Goal: Find specific page/section: Locate a particular part of the current website

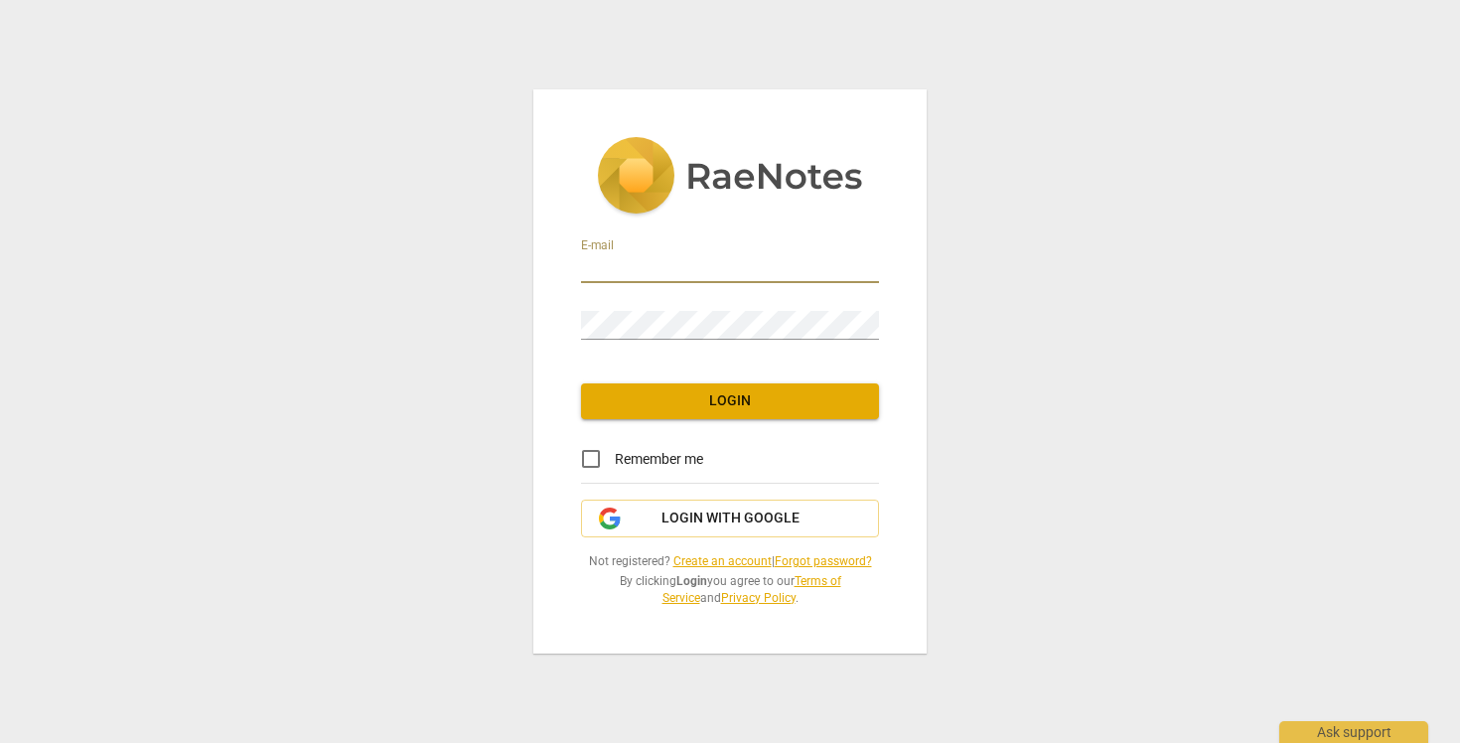
type input "[EMAIL_ADDRESS][DOMAIN_NAME]"
click at [694, 405] on span "Login" at bounding box center [730, 401] width 266 height 20
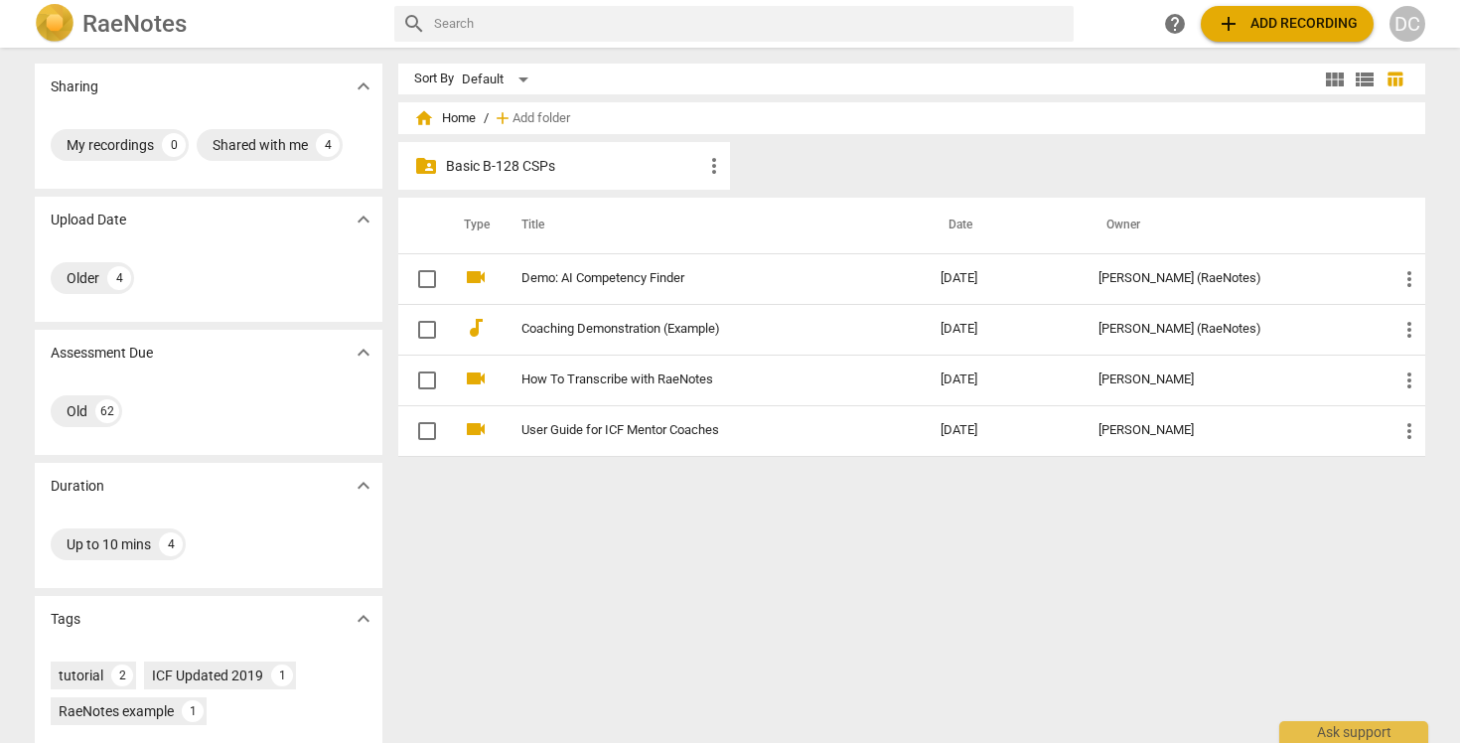
click at [642, 174] on p "Basic B-128 CSPs" at bounding box center [574, 166] width 256 height 21
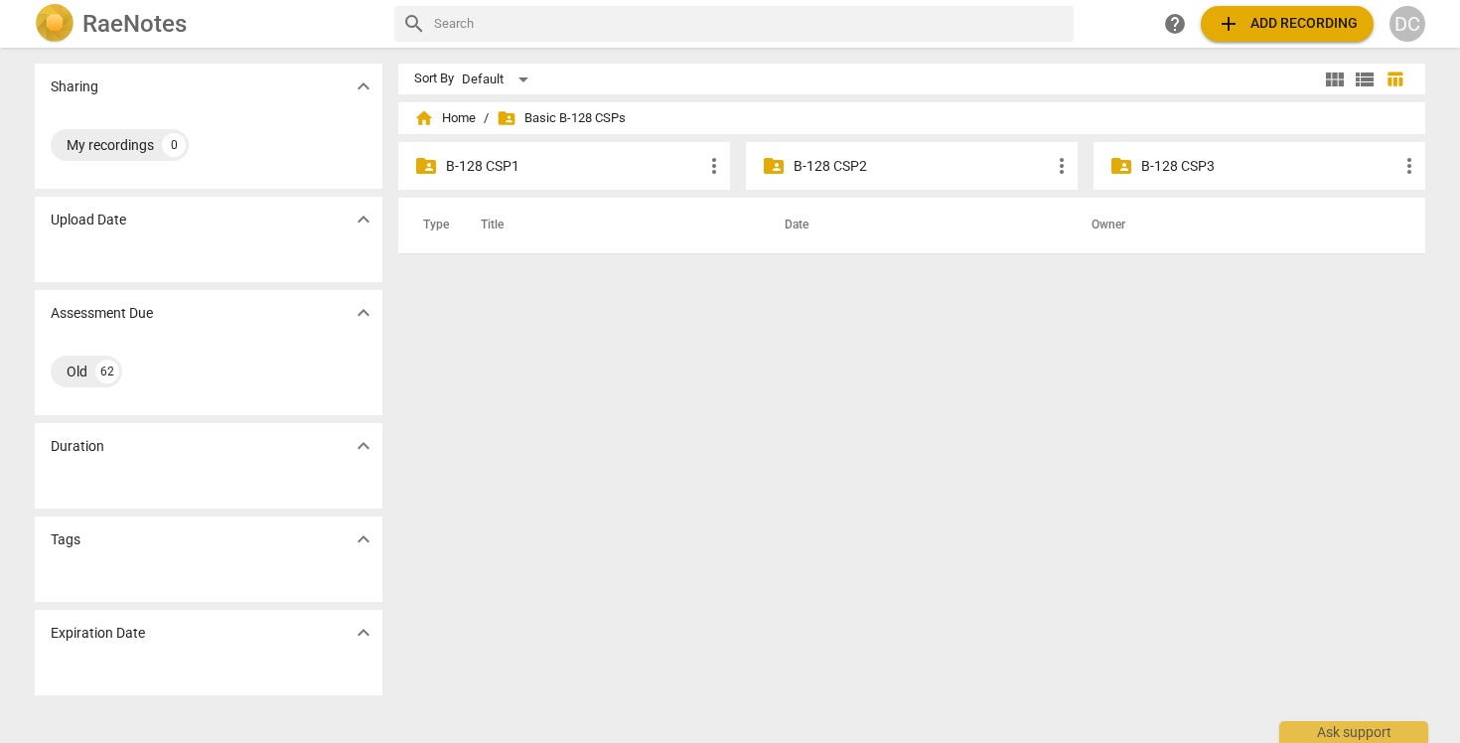
click at [1141, 167] on p "B-128 CSP3" at bounding box center [1269, 166] width 256 height 21
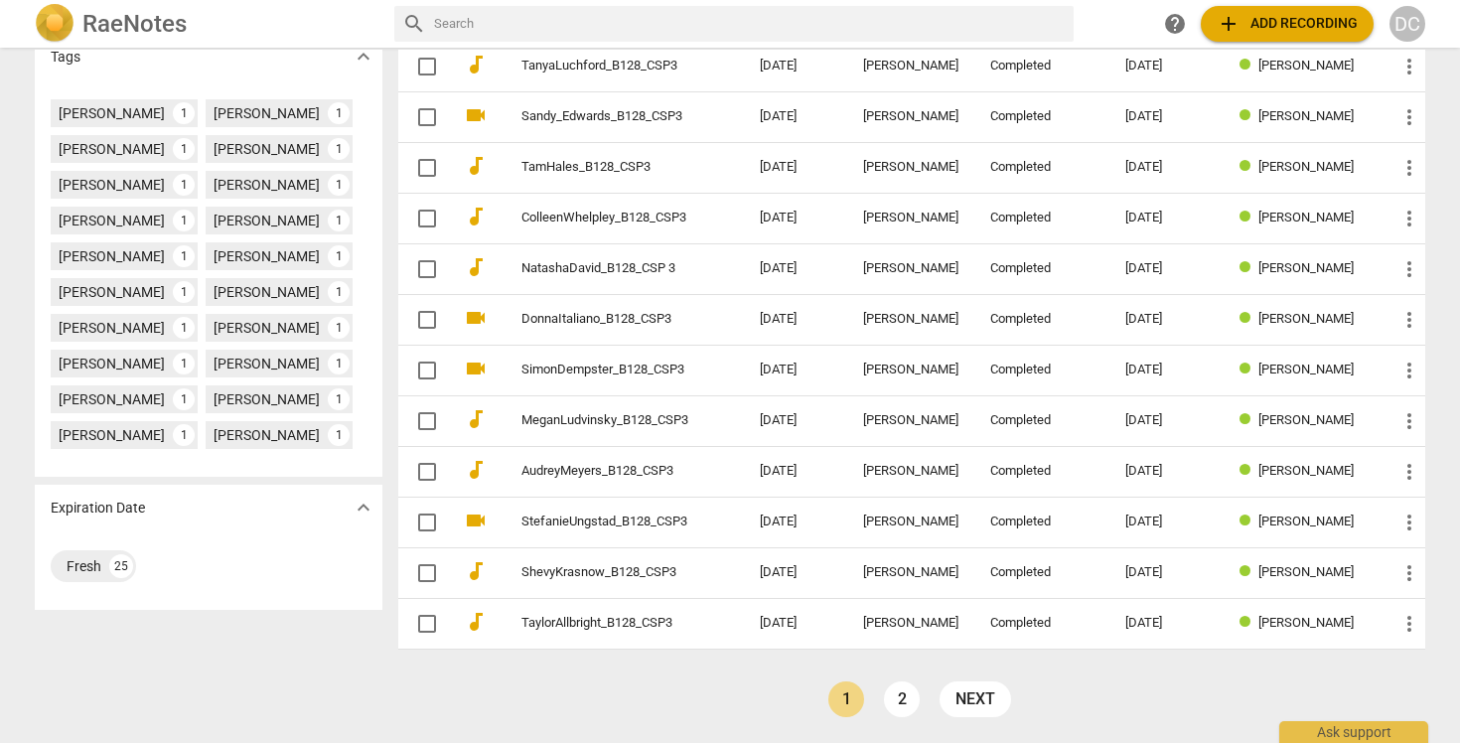
scroll to position [562, 0]
click at [901, 697] on link "2" at bounding box center [902, 699] width 36 height 36
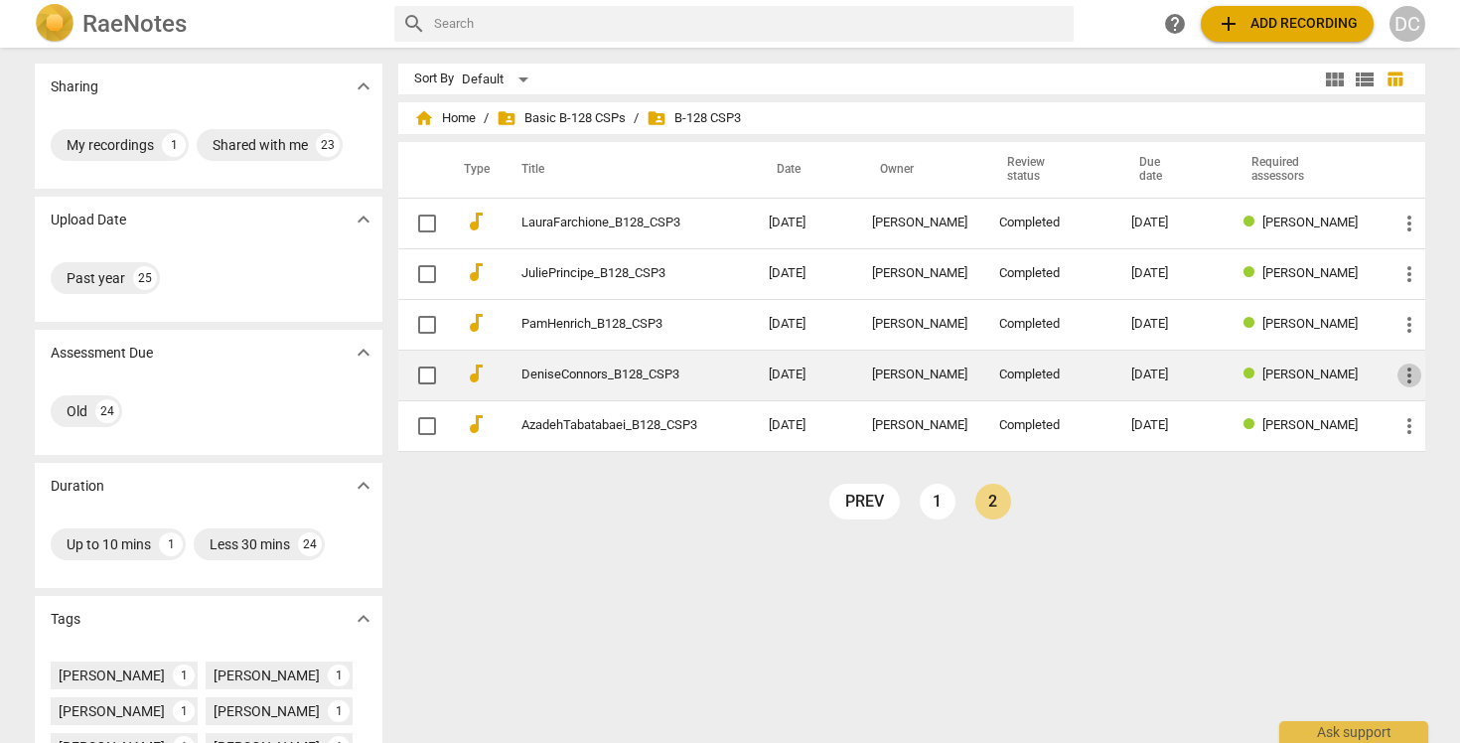
click at [1404, 383] on span "more_vert" at bounding box center [1410, 376] width 24 height 24
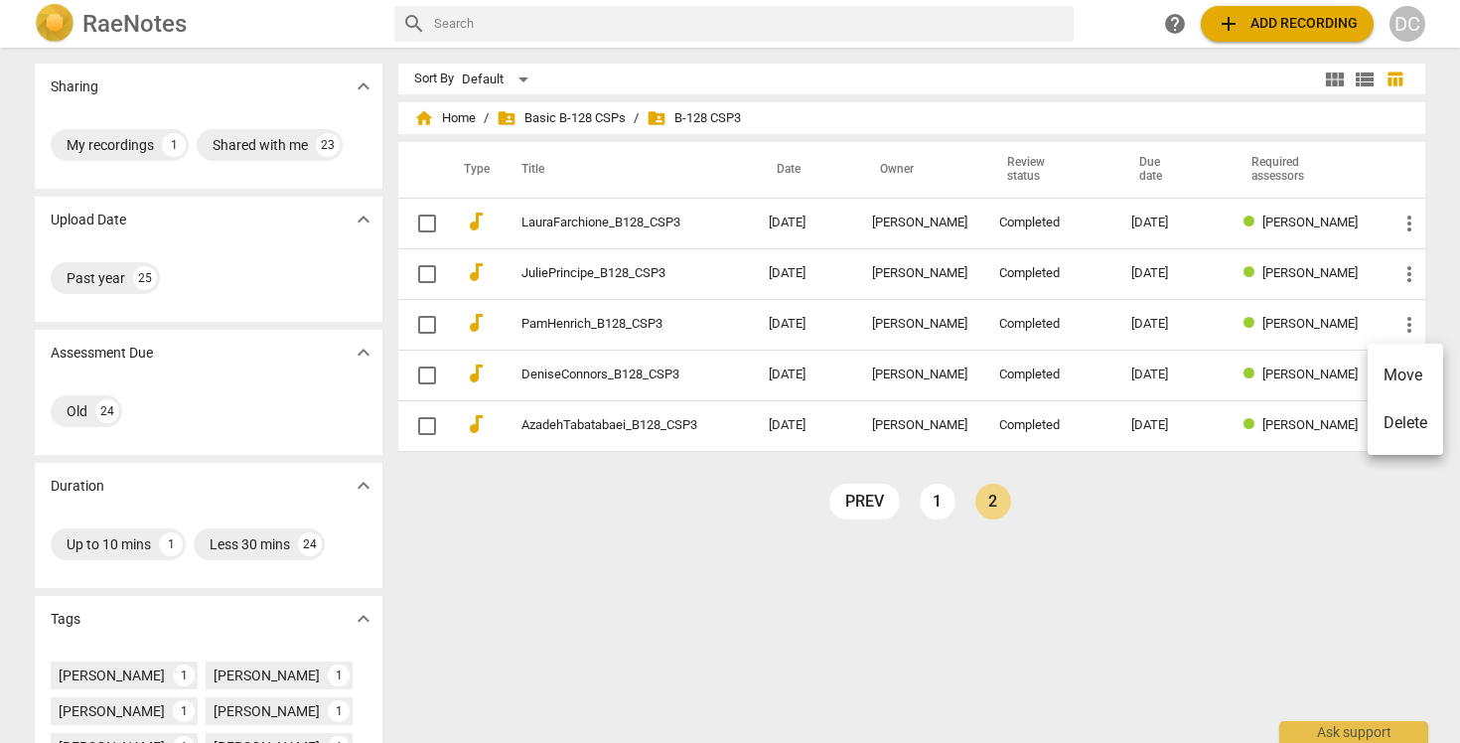
click at [627, 375] on div at bounding box center [730, 371] width 1460 height 743
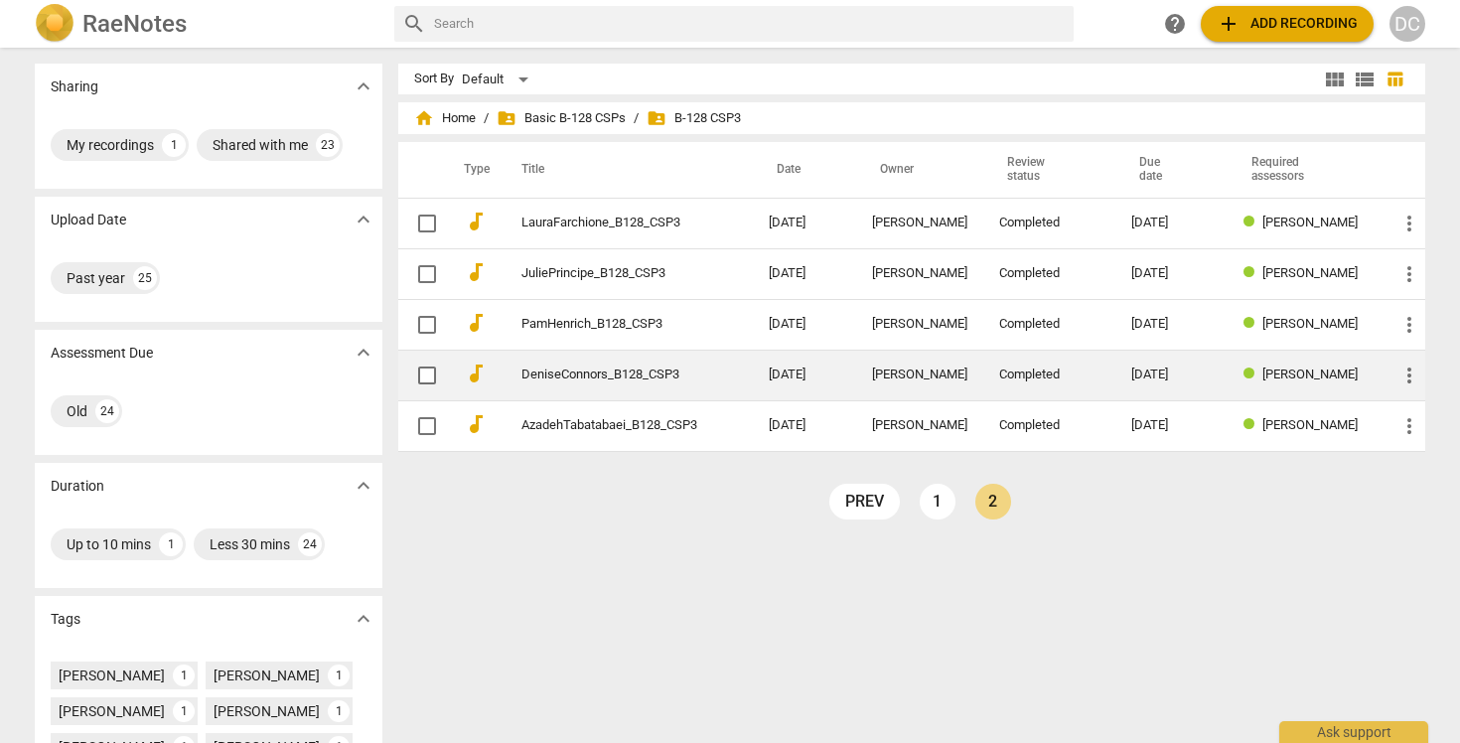
click at [628, 375] on link "DeniseConnors_B128_CSP3" at bounding box center [610, 375] width 176 height 15
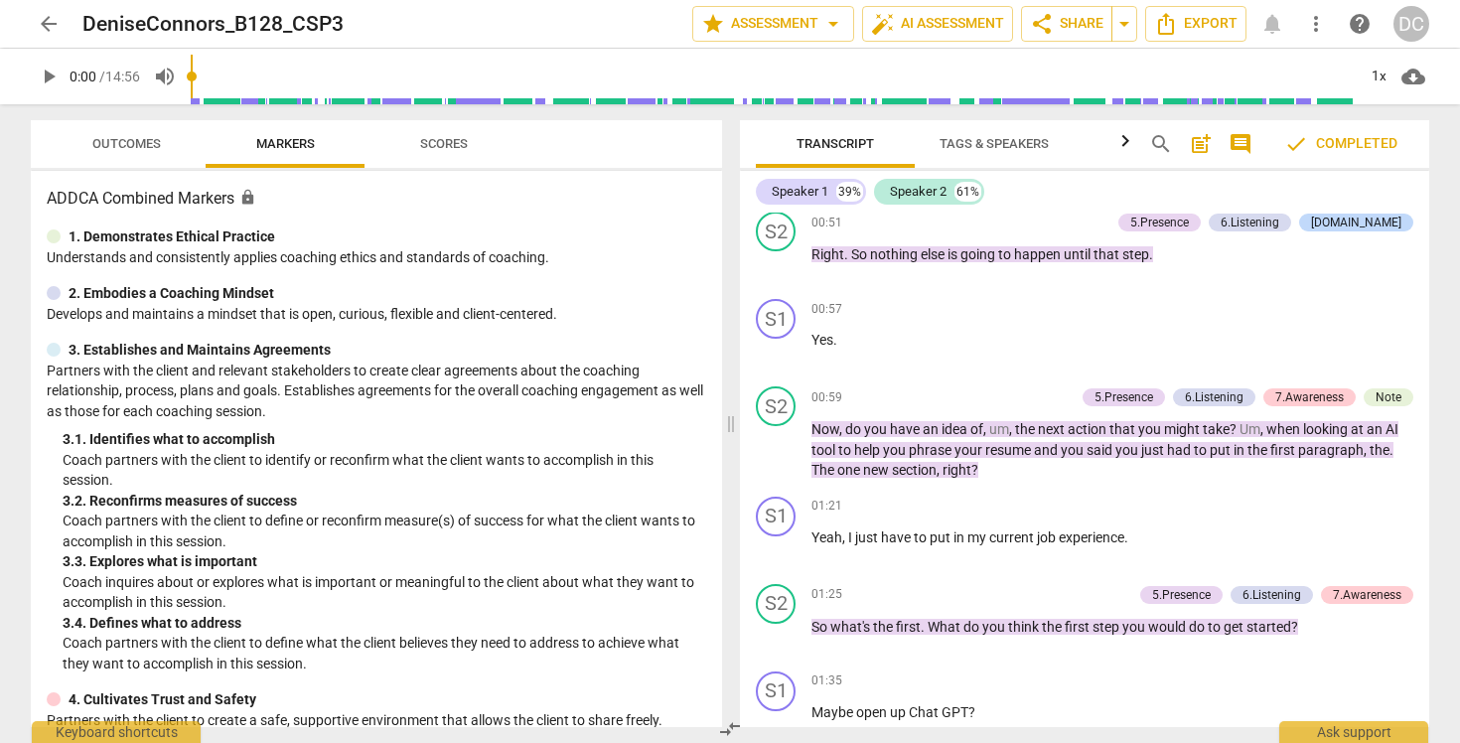
scroll to position [768, 0]
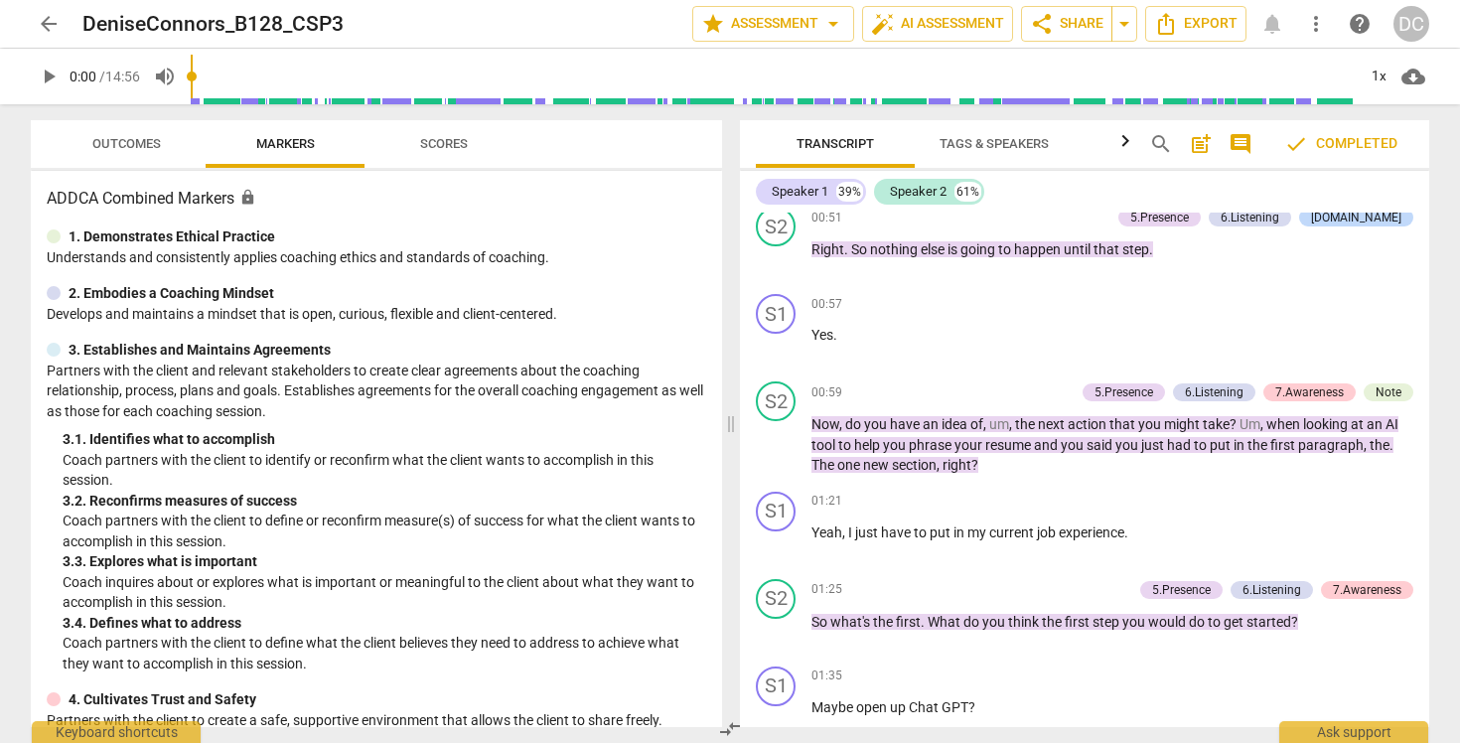
click at [1205, 147] on span "post_add" at bounding box center [1201, 144] width 24 height 24
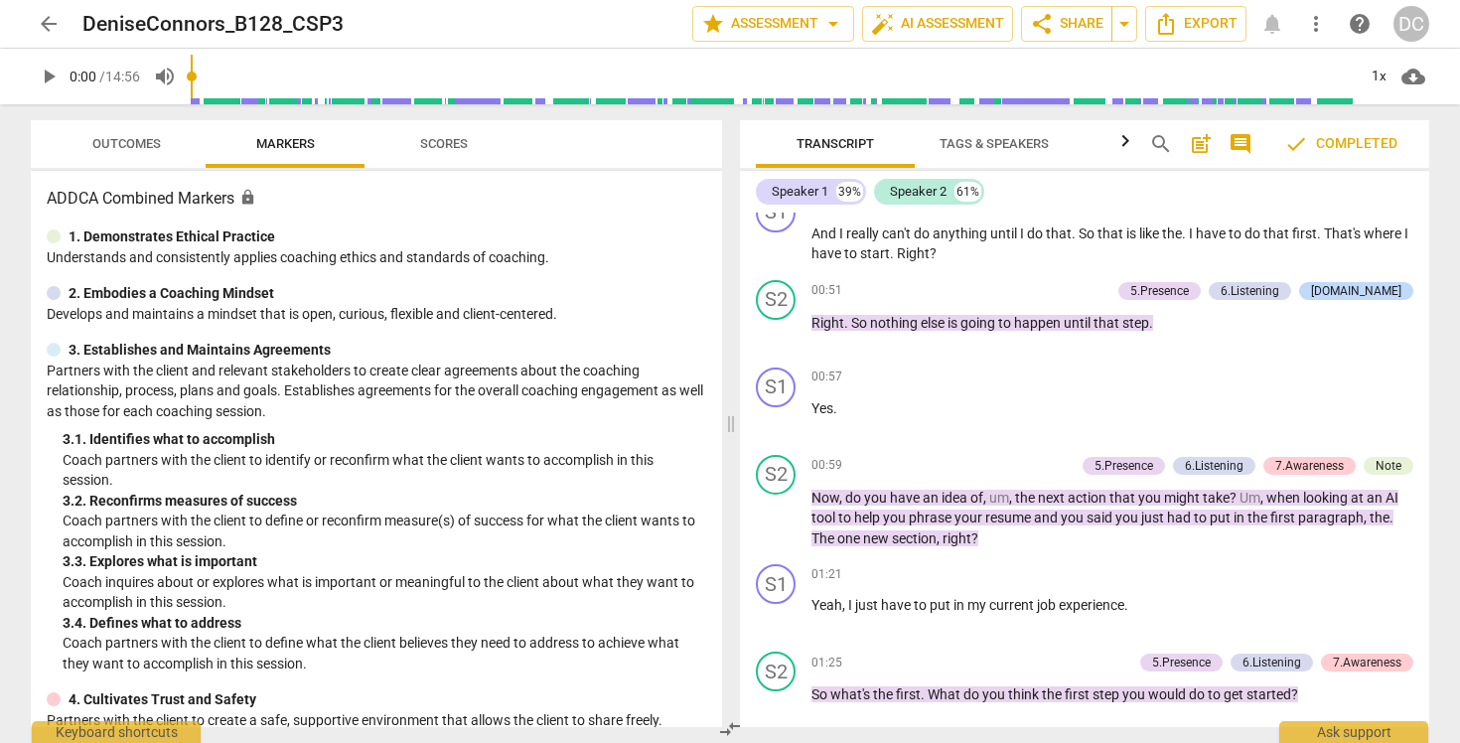
scroll to position [499, 0]
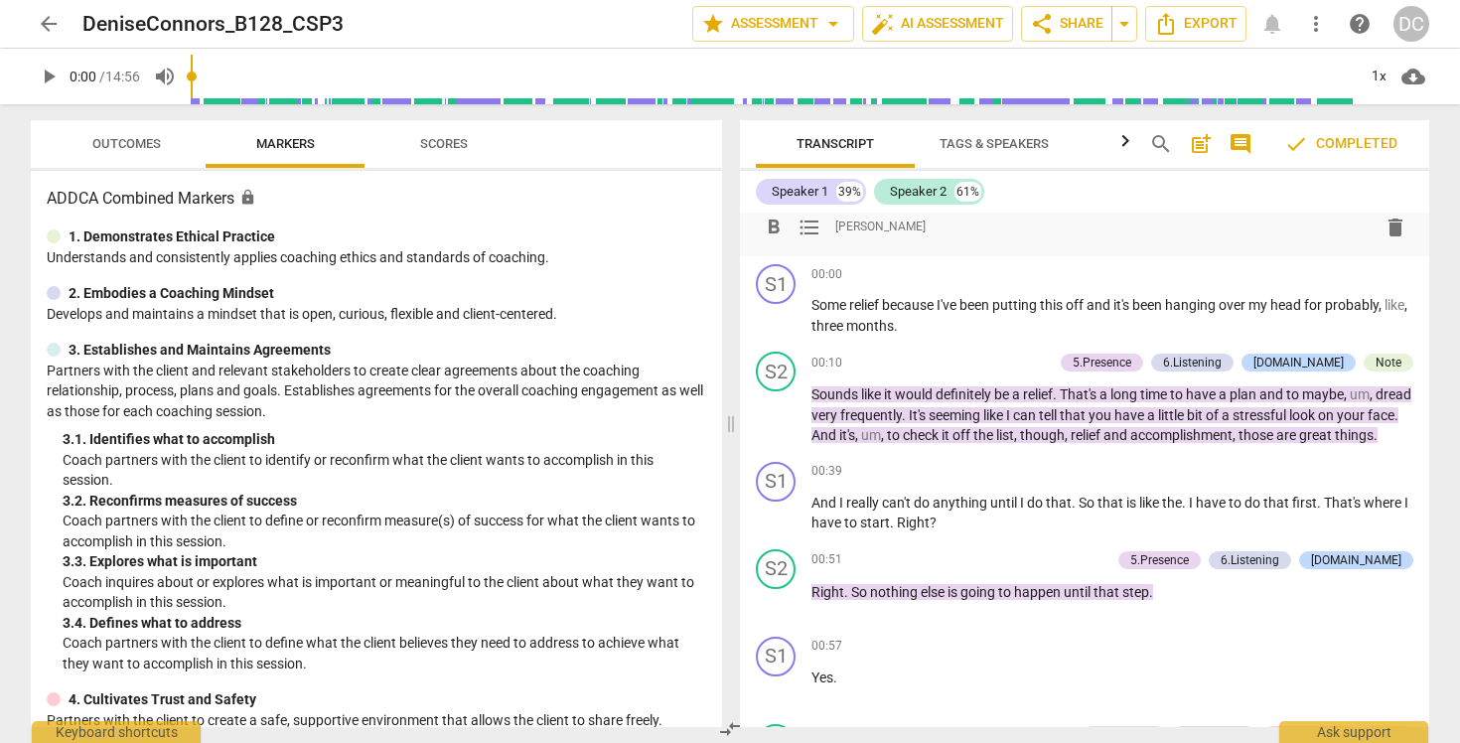
click at [1198, 150] on span "post_add" at bounding box center [1201, 144] width 24 height 24
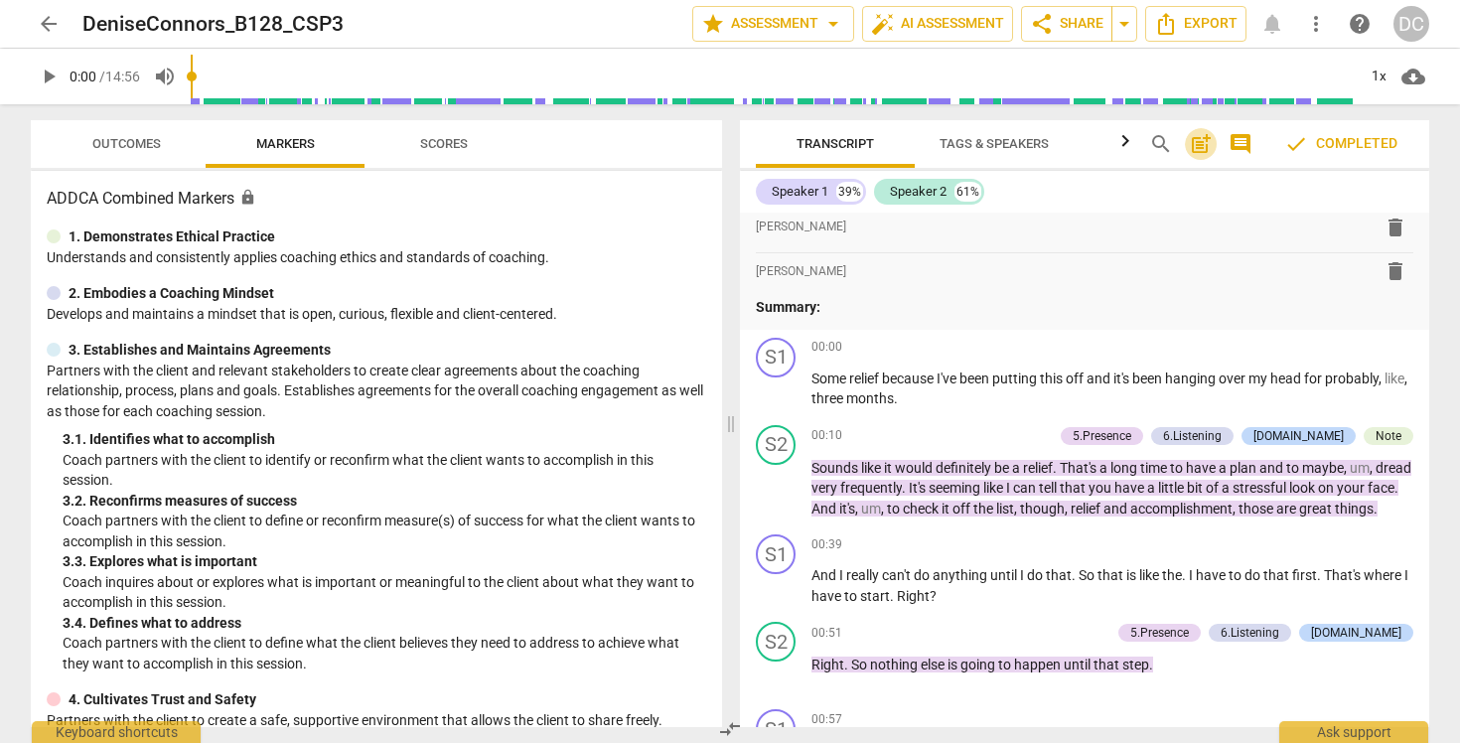
click at [1198, 150] on span "post_add" at bounding box center [1201, 144] width 24 height 24
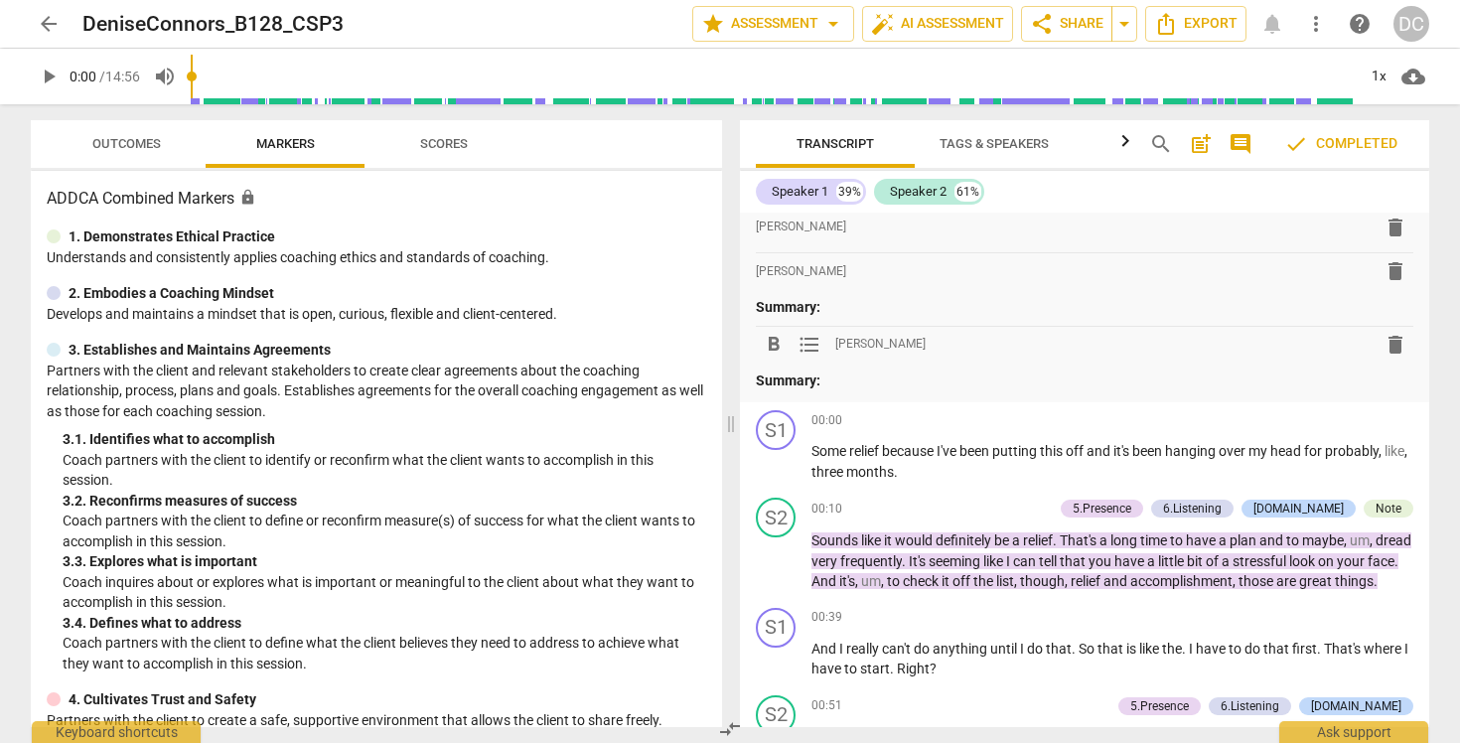
click at [1244, 145] on span "comment" at bounding box center [1241, 144] width 24 height 24
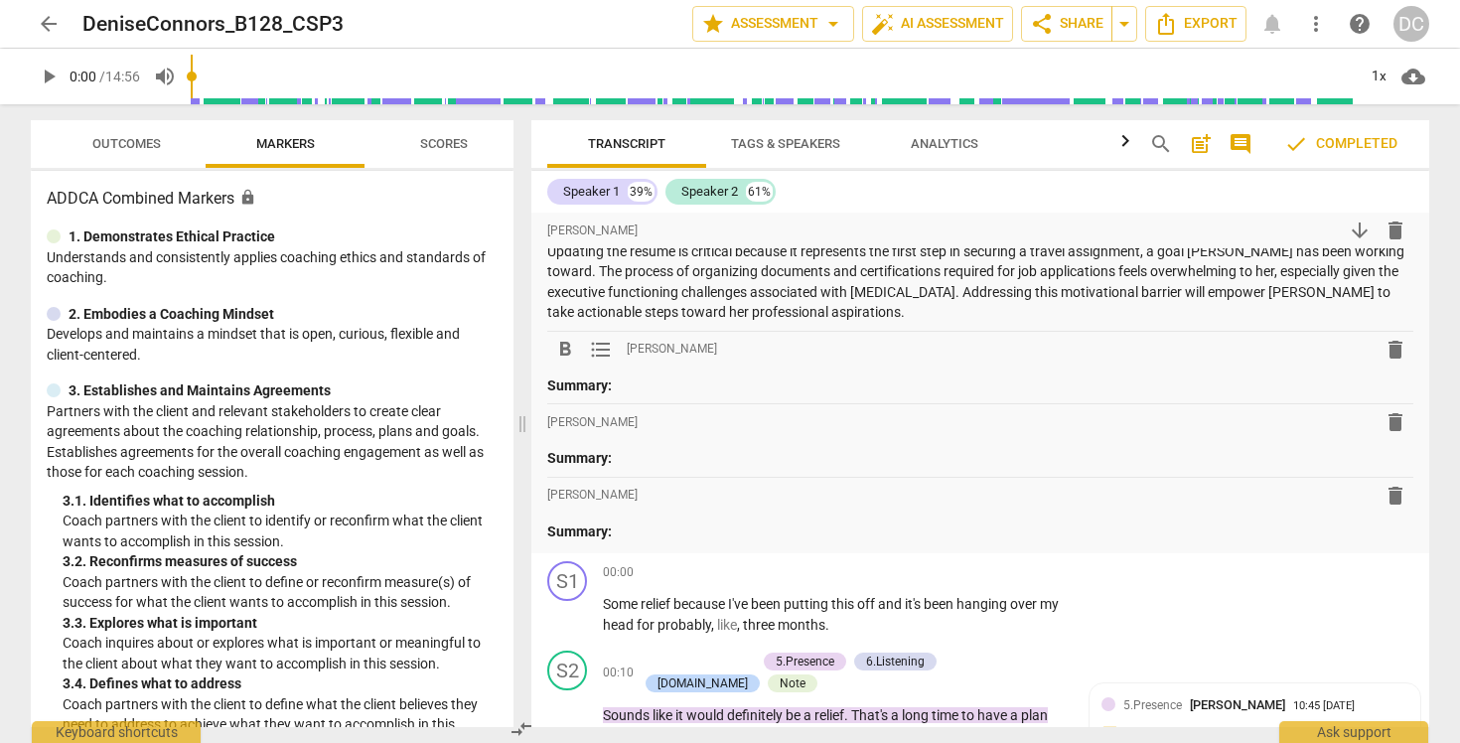
scroll to position [325, 0]
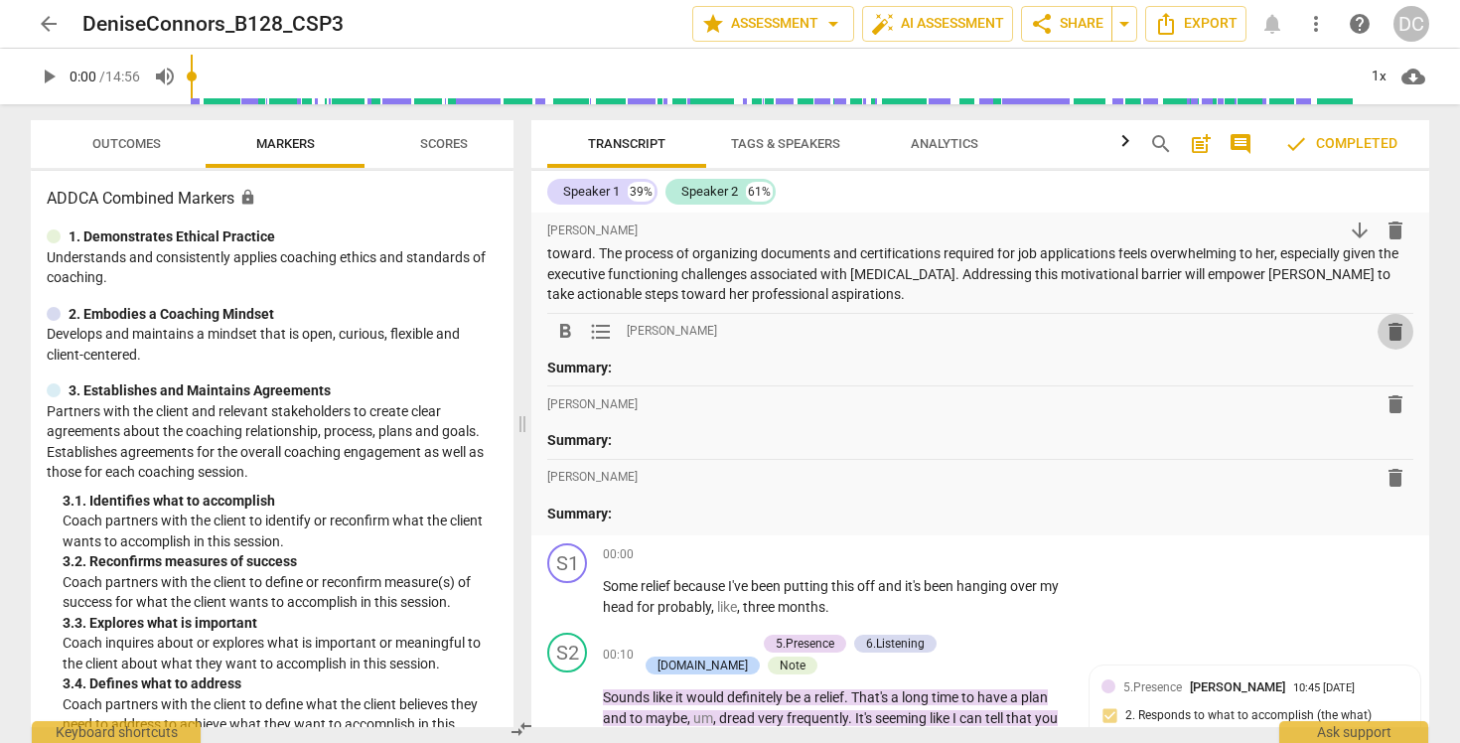
click at [1390, 323] on span "delete" at bounding box center [1396, 332] width 24 height 24
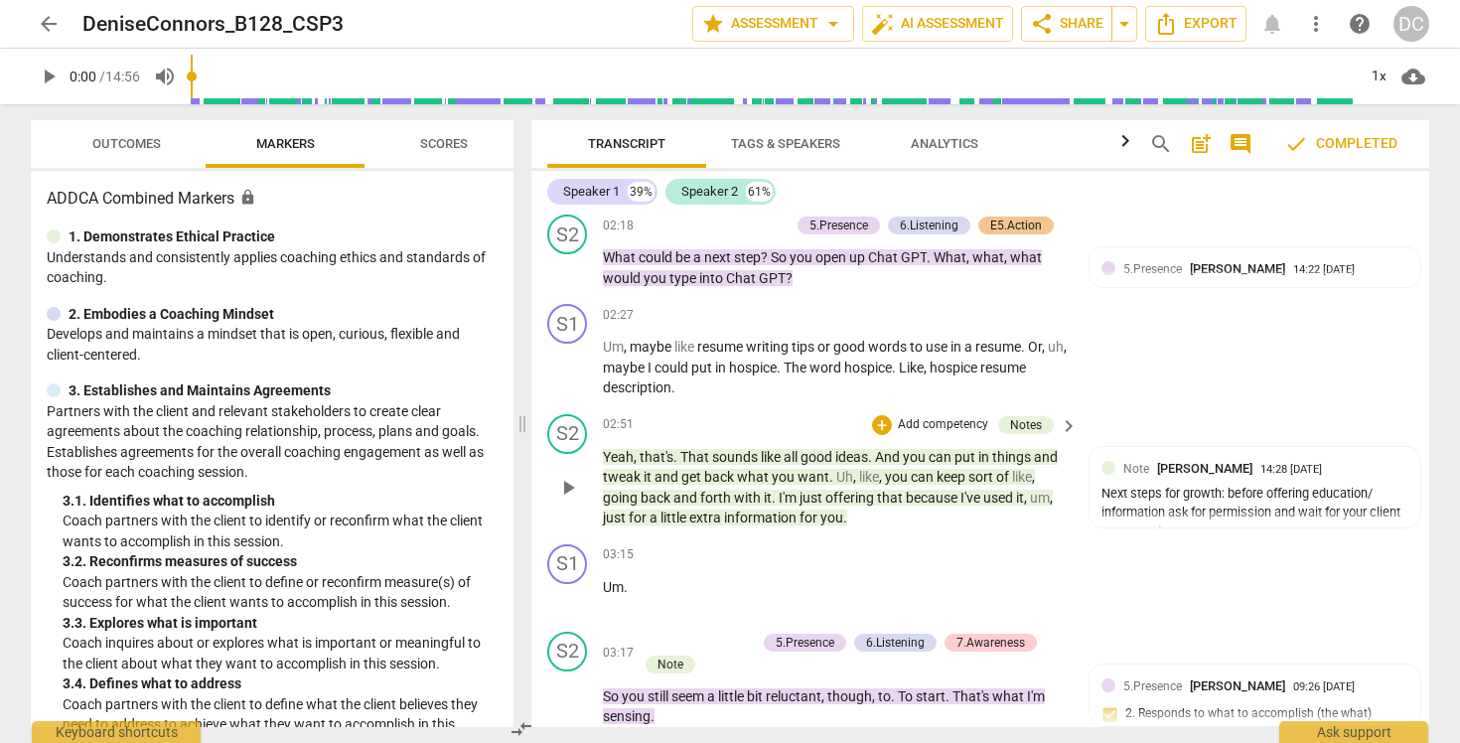
scroll to position [1970, 0]
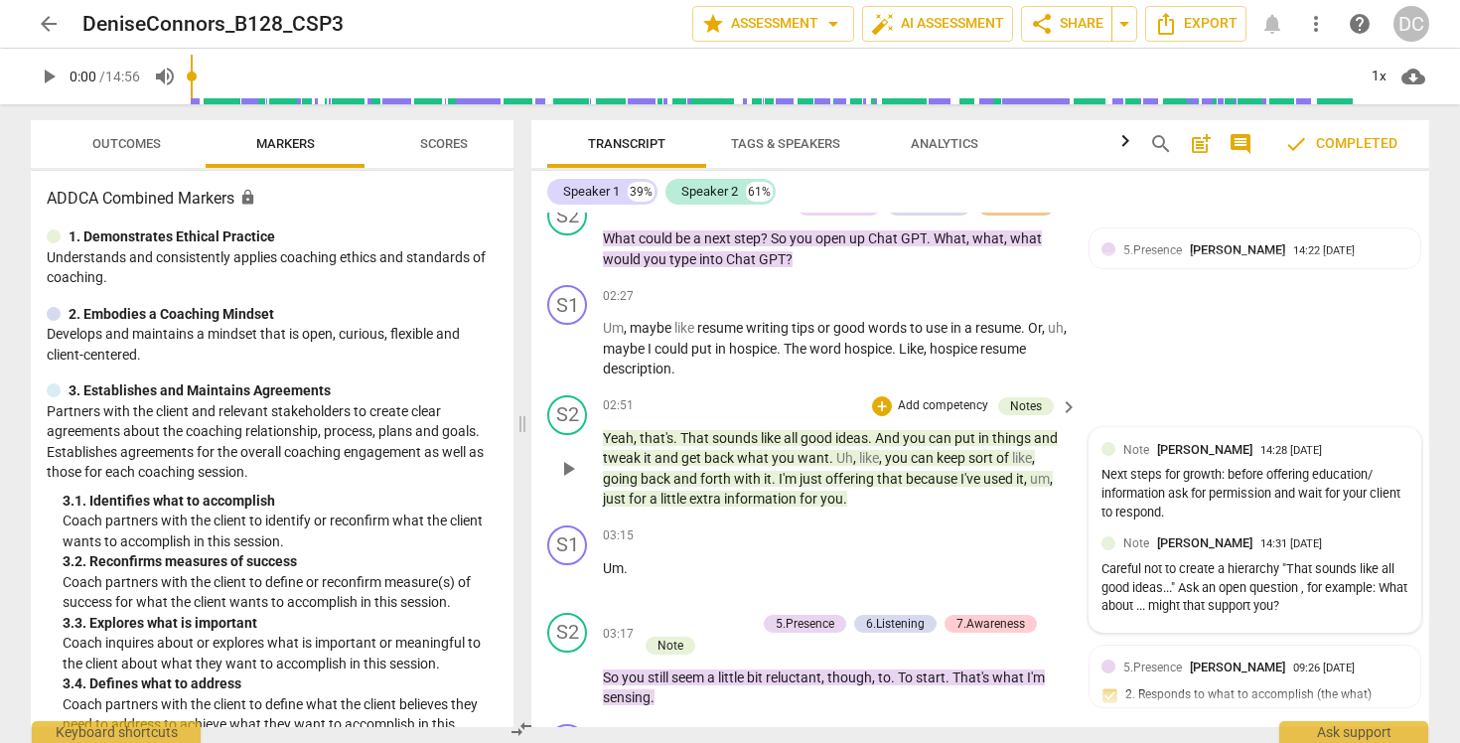
click at [1118, 479] on div "Next steps for growth: before offering education/ information ask for permissio…" at bounding box center [1255, 494] width 307 height 56
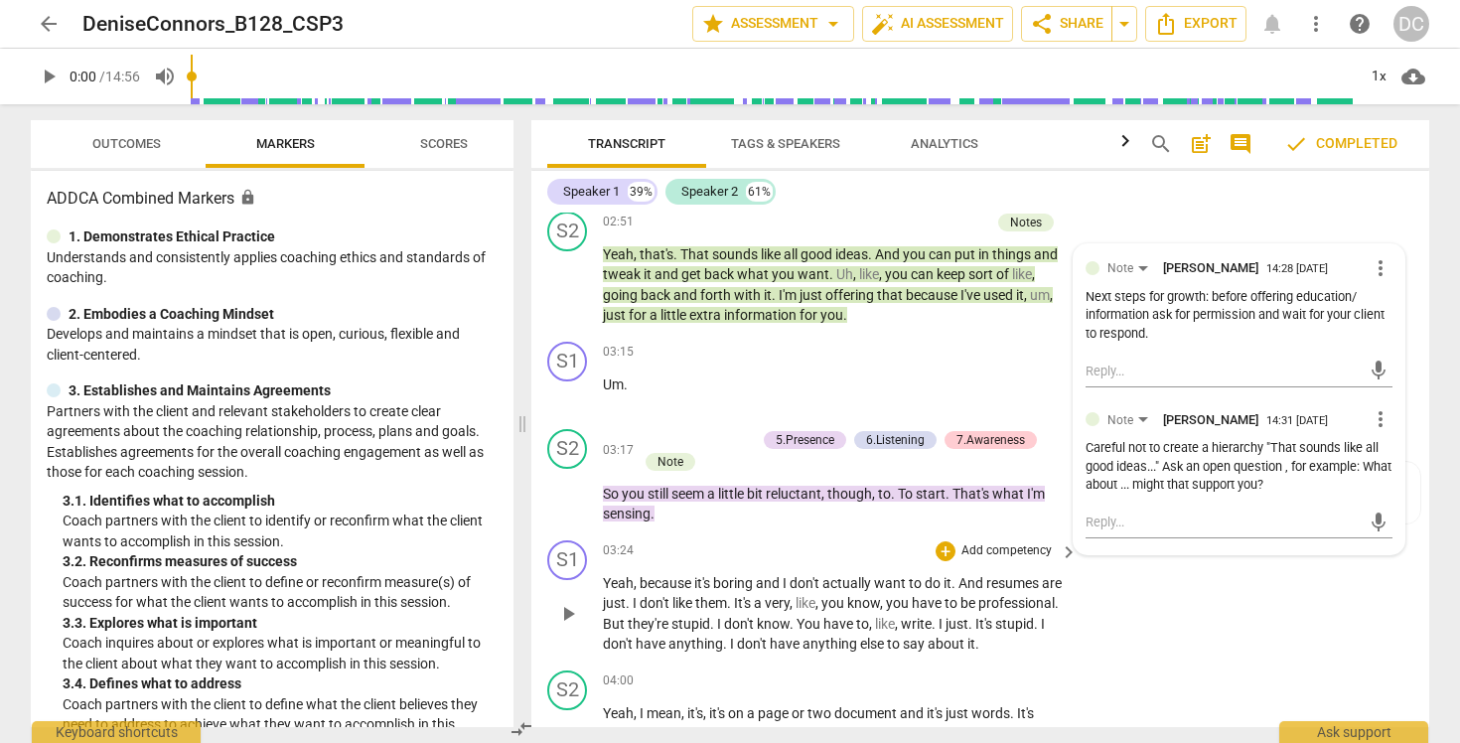
scroll to position [2155, 0]
click at [1137, 605] on div "S1 play_arrow pause 03:24 + Add competency keyboard_arrow_right Yeah , because …" at bounding box center [980, 596] width 898 height 130
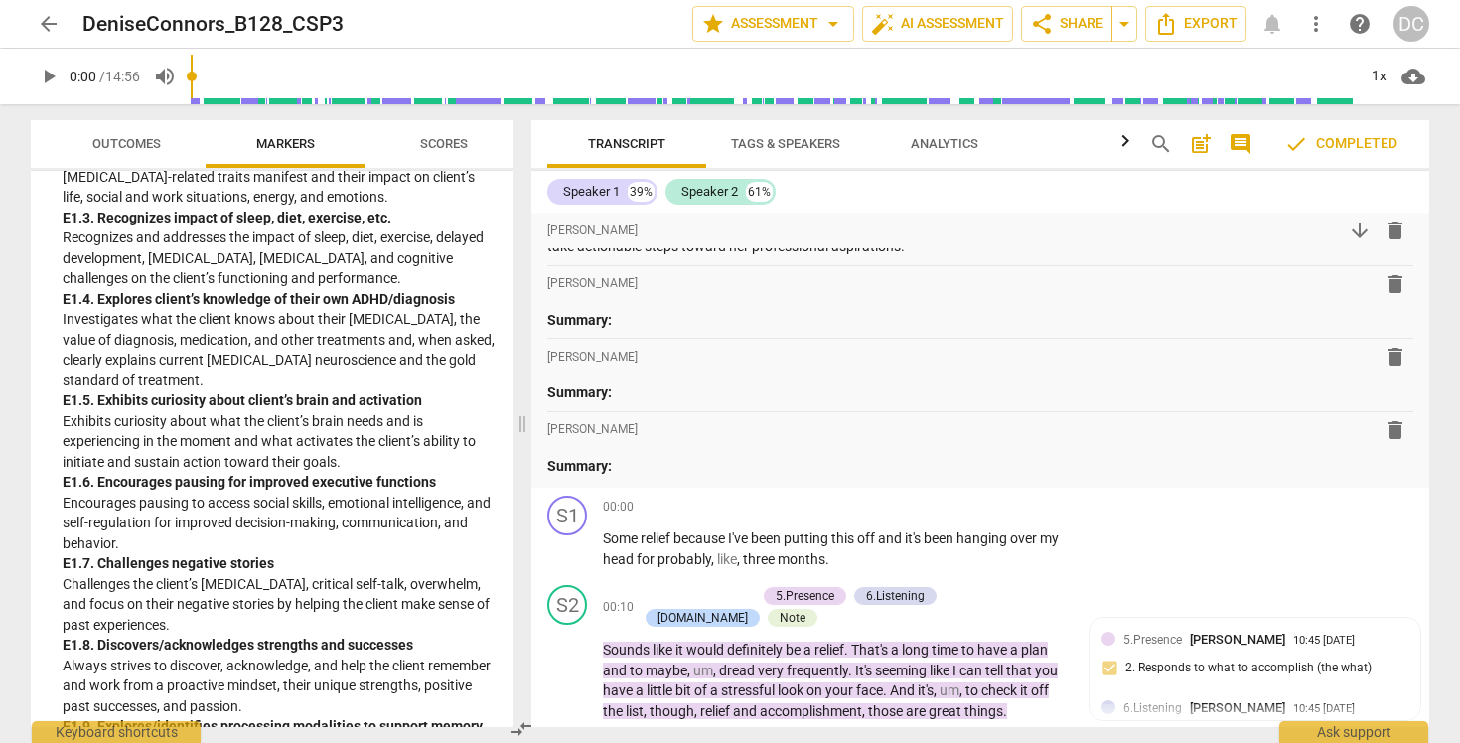
scroll to position [1818, 0]
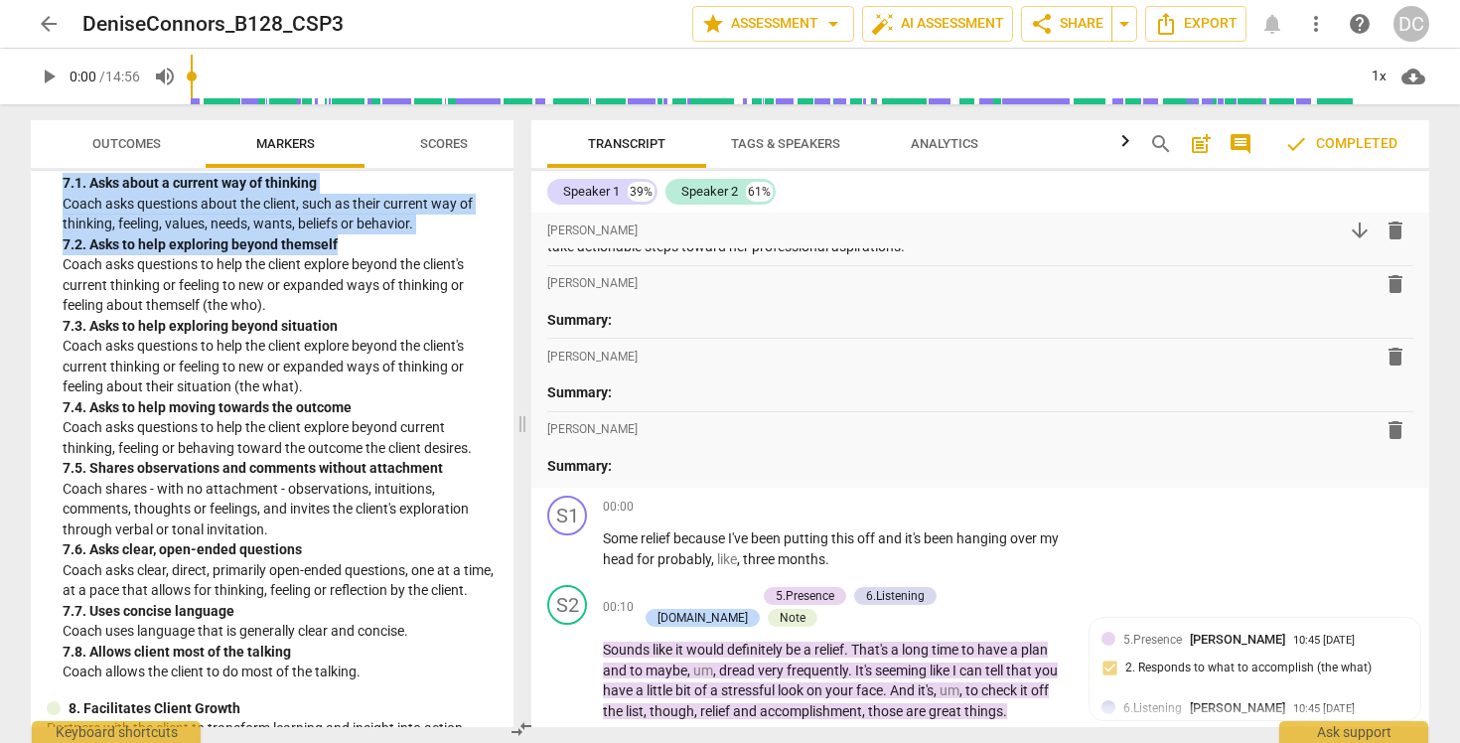
drag, startPoint x: 514, startPoint y: 338, endPoint x: 511, endPoint y: 217, distance: 121.2
click at [512, 215] on div "Outcomes Markers Scores ADDCA Combined Markers lock 1. Demonstrates Ethical Pra…" at bounding box center [268, 423] width 507 height 639
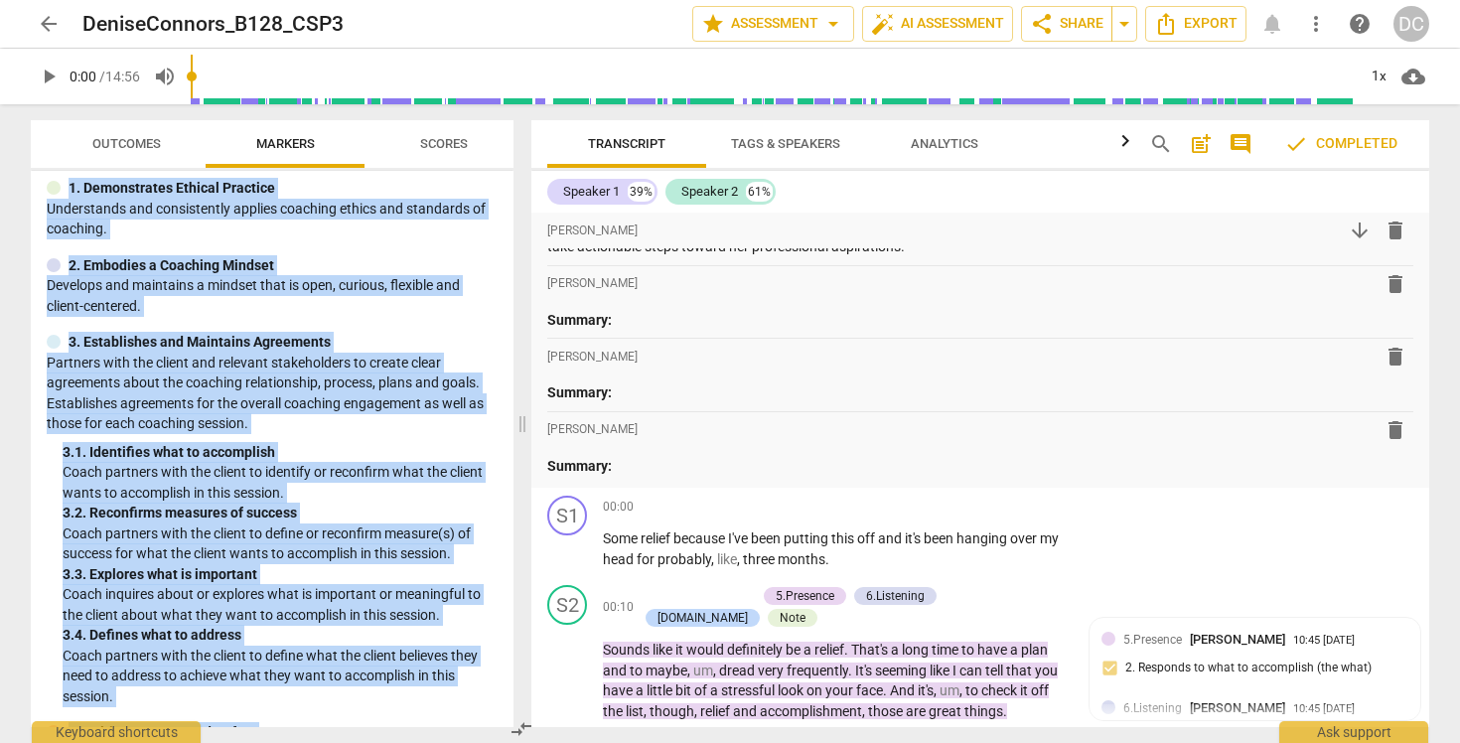
scroll to position [0, 0]
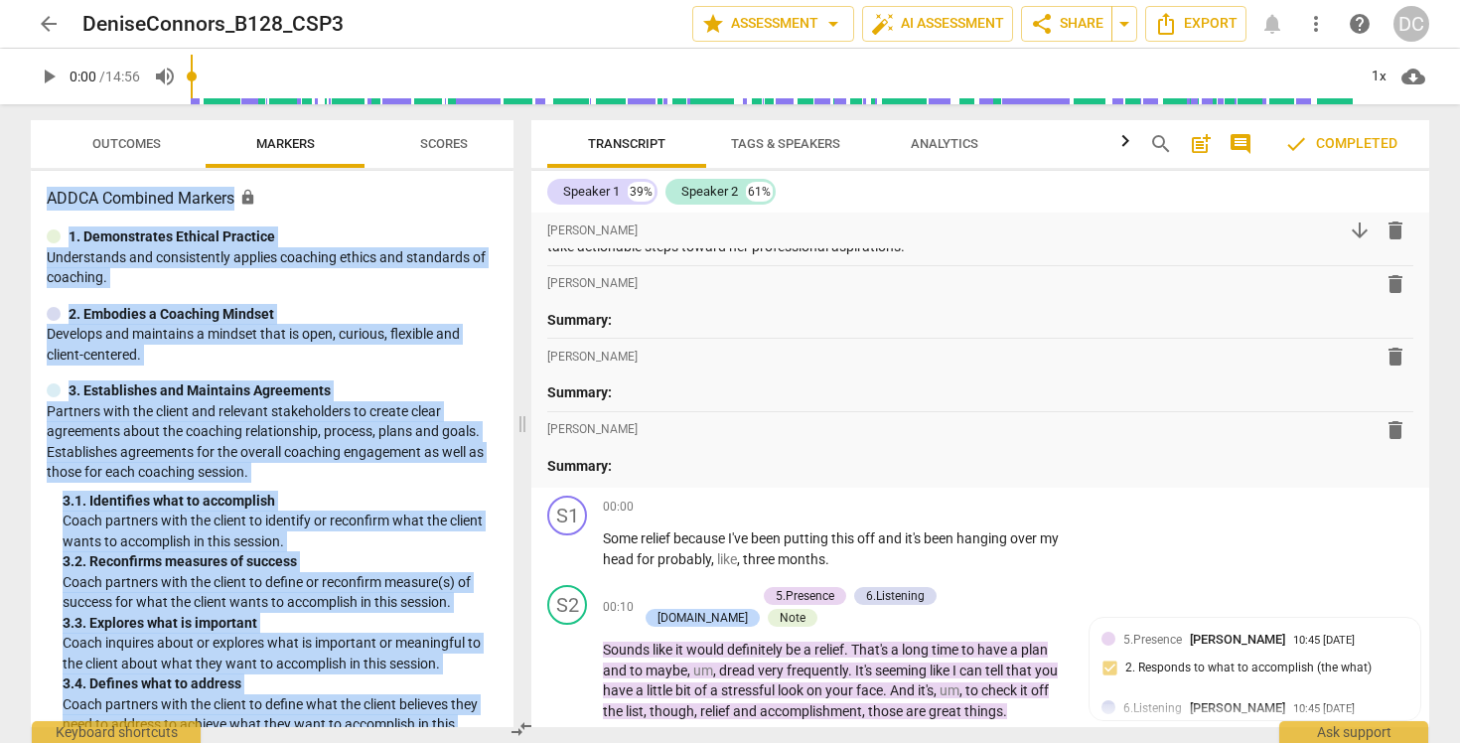
click at [501, 263] on div "ADDCA Combined Markers lock 1. Demonstrates Ethical Practice Understands and co…" at bounding box center [272, 449] width 483 height 556
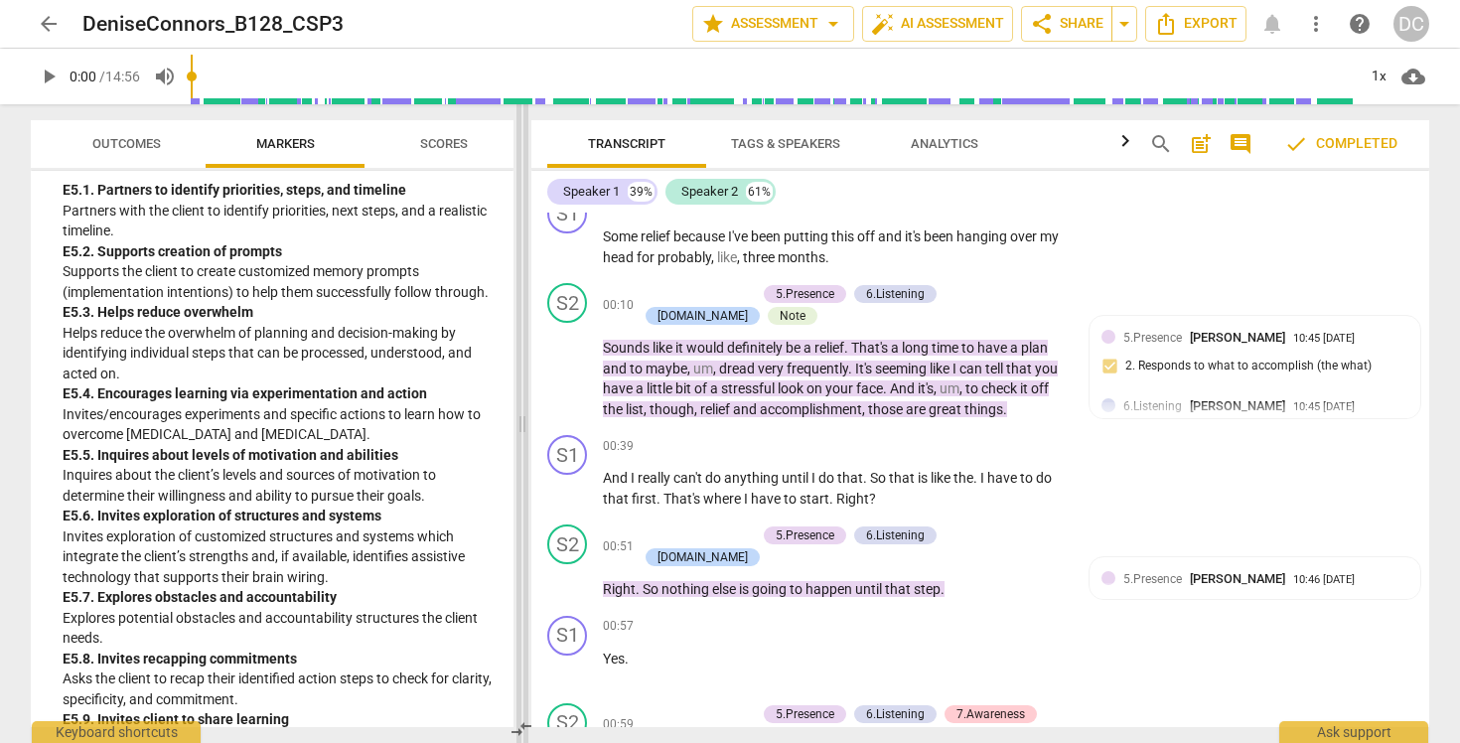
scroll to position [6270, 0]
click at [448, 148] on span "Scores" at bounding box center [444, 143] width 48 height 15
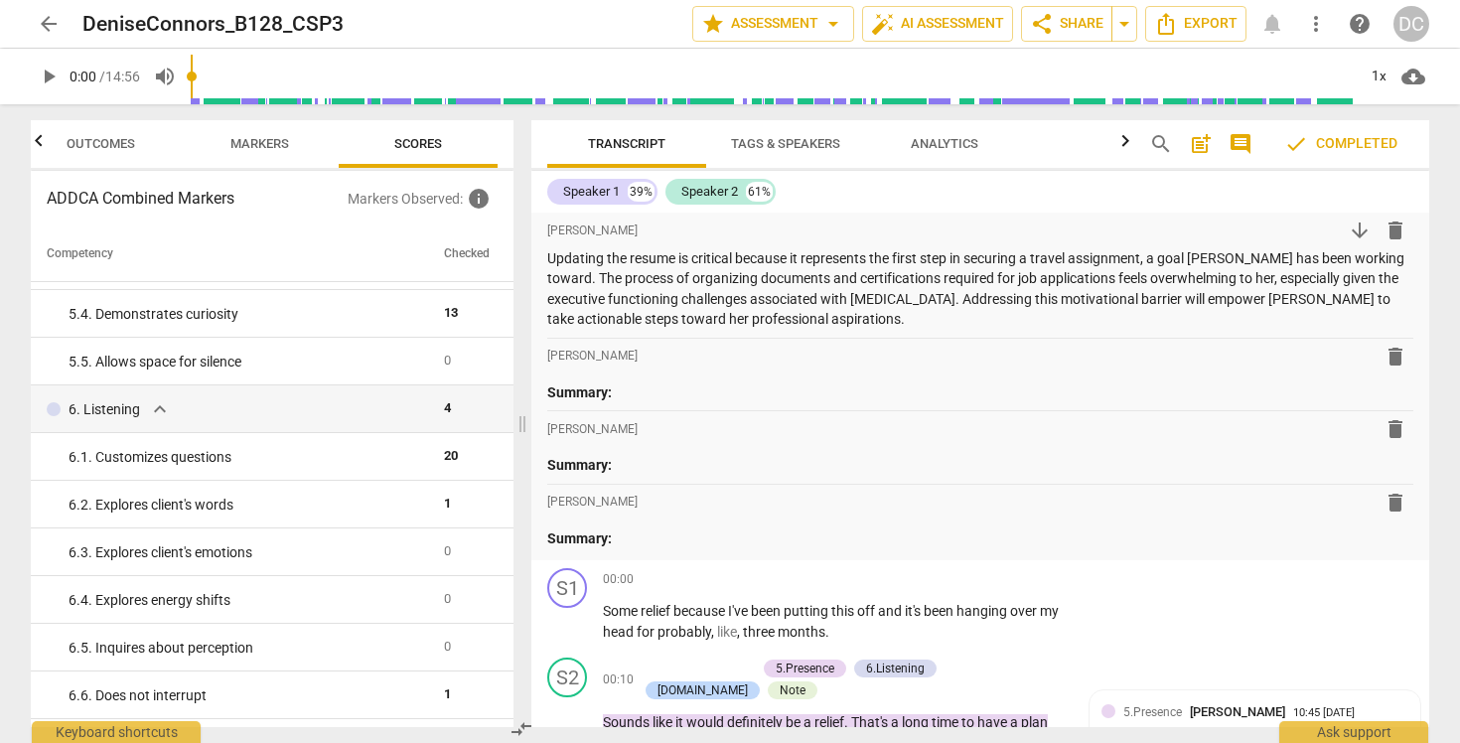
scroll to position [261, 0]
